Goal: Task Accomplishment & Management: Use online tool/utility

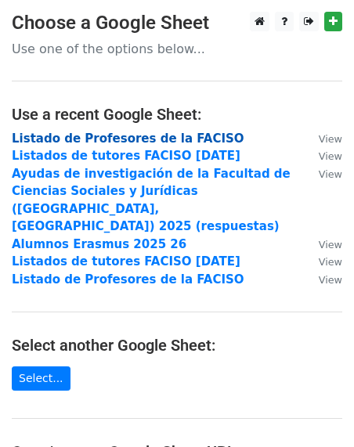
click at [144, 138] on strong "Listado de Profesores de la FACISO" at bounding box center [128, 139] width 233 height 14
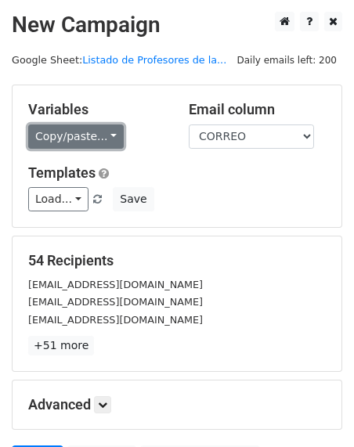
click at [103, 132] on link "Copy/paste..." at bounding box center [76, 137] width 96 height 24
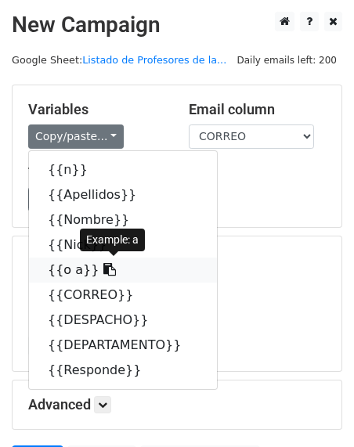
click at [103, 266] on icon at bounding box center [109, 269] width 13 height 13
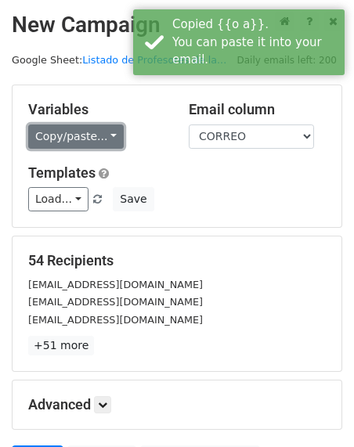
click at [107, 138] on link "Copy/paste..." at bounding box center [76, 137] width 96 height 24
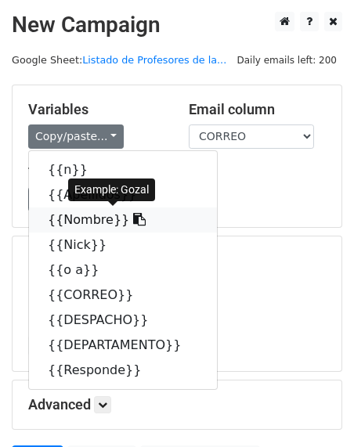
click at [133, 215] on icon at bounding box center [139, 219] width 13 height 13
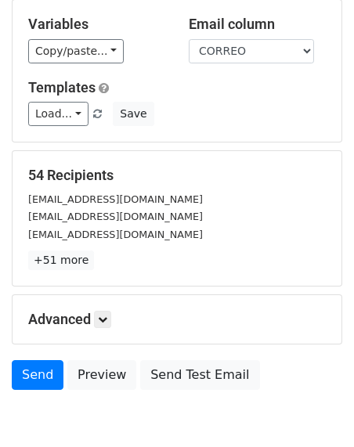
scroll to position [161, 0]
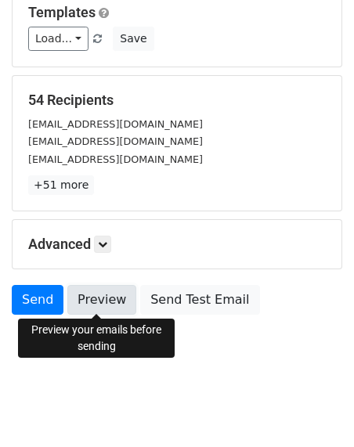
click at [97, 297] on link "Preview" at bounding box center [101, 300] width 69 height 30
click at [86, 297] on link "Preview" at bounding box center [101, 300] width 69 height 30
click at [81, 295] on link "Preview" at bounding box center [101, 300] width 69 height 30
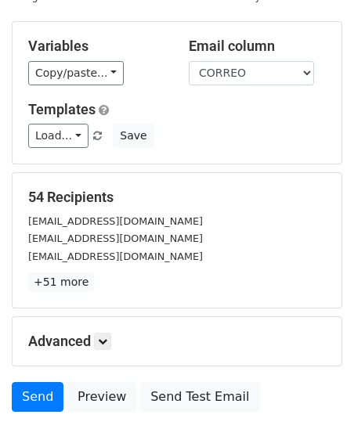
scroll to position [0, 0]
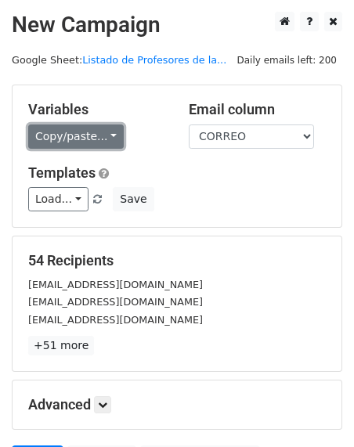
click at [105, 135] on link "Copy/paste..." at bounding box center [76, 137] width 96 height 24
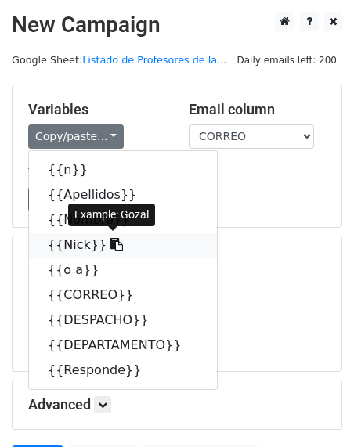
click at [110, 240] on icon at bounding box center [116, 244] width 13 height 13
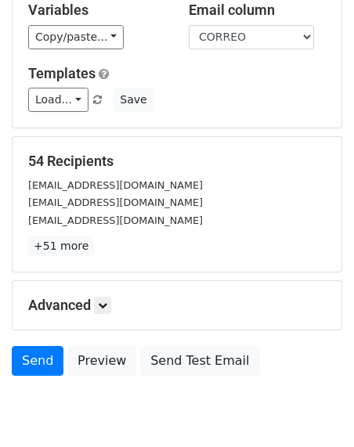
scroll to position [161, 0]
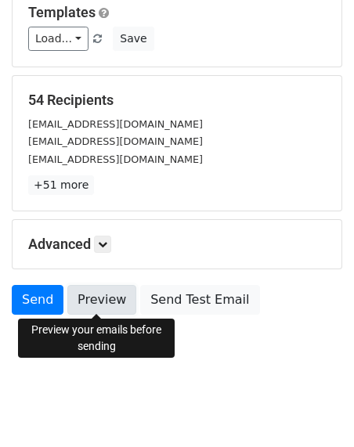
click at [96, 296] on link "Preview" at bounding box center [101, 300] width 69 height 30
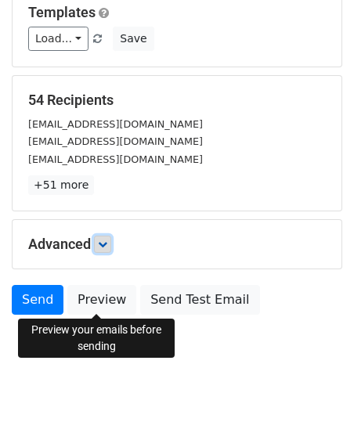
click at [107, 243] on icon at bounding box center [102, 244] width 9 height 9
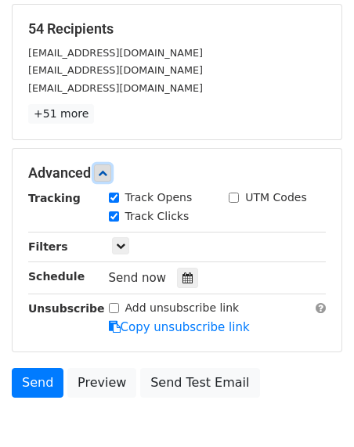
scroll to position [236, 0]
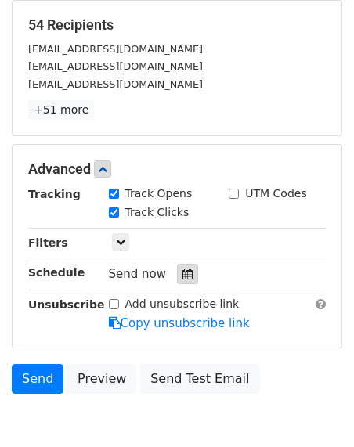
click at [182, 272] on icon at bounding box center [187, 274] width 10 height 11
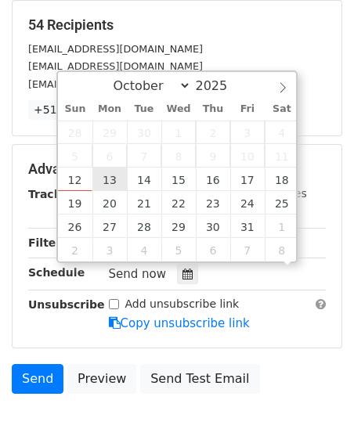
scroll to position [0, 0]
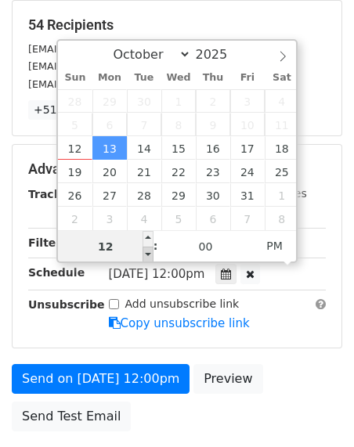
type input "[DATE] 11:00"
type input "11"
click at [148, 254] on span at bounding box center [148, 255] width 11 height 16
type input "[DATE] 10:00"
type input "10"
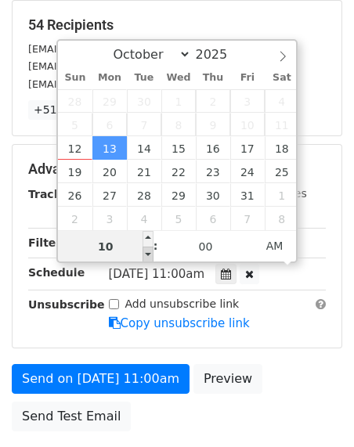
click at [148, 254] on span at bounding box center [148, 255] width 11 height 16
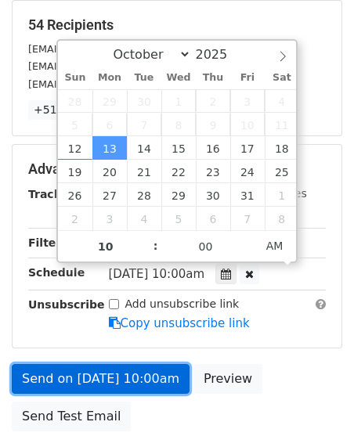
click at [47, 374] on link "Send on [DATE] 10:00am" at bounding box center [101, 379] width 178 height 30
